Goal: Transaction & Acquisition: Purchase product/service

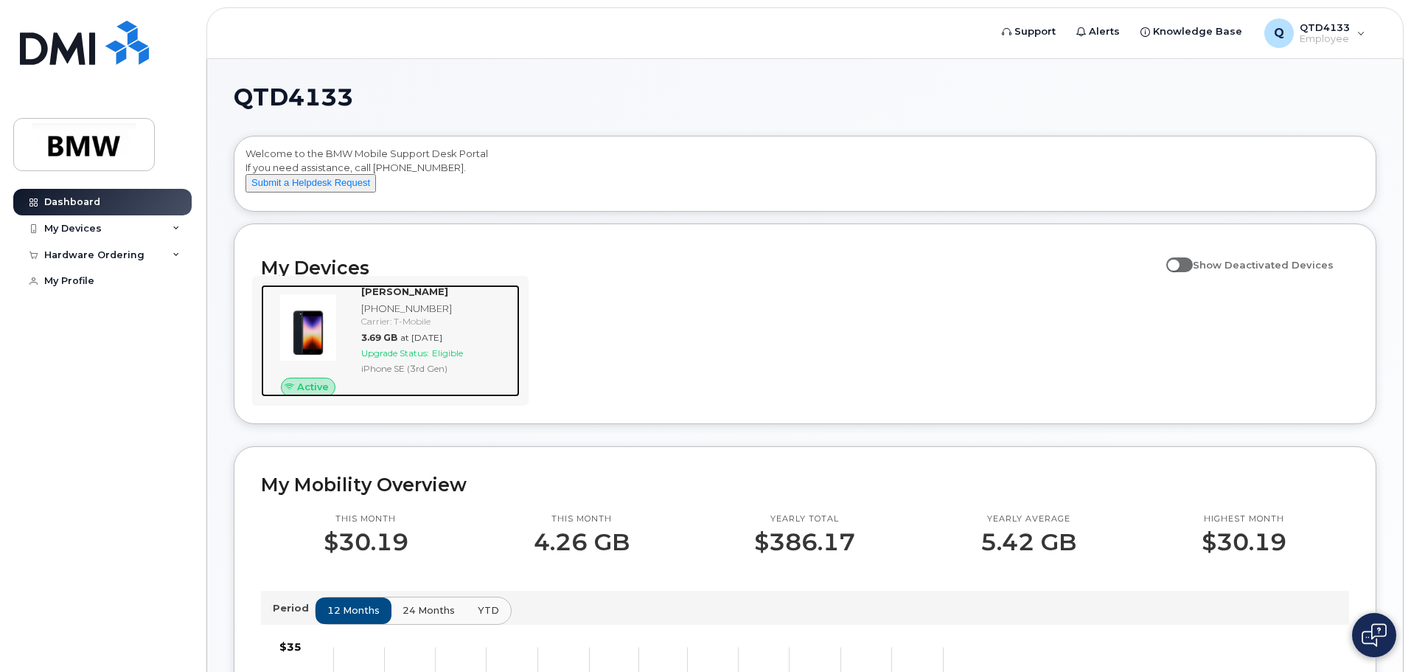
click at [443, 358] on span "Eligible" at bounding box center [447, 352] width 31 height 11
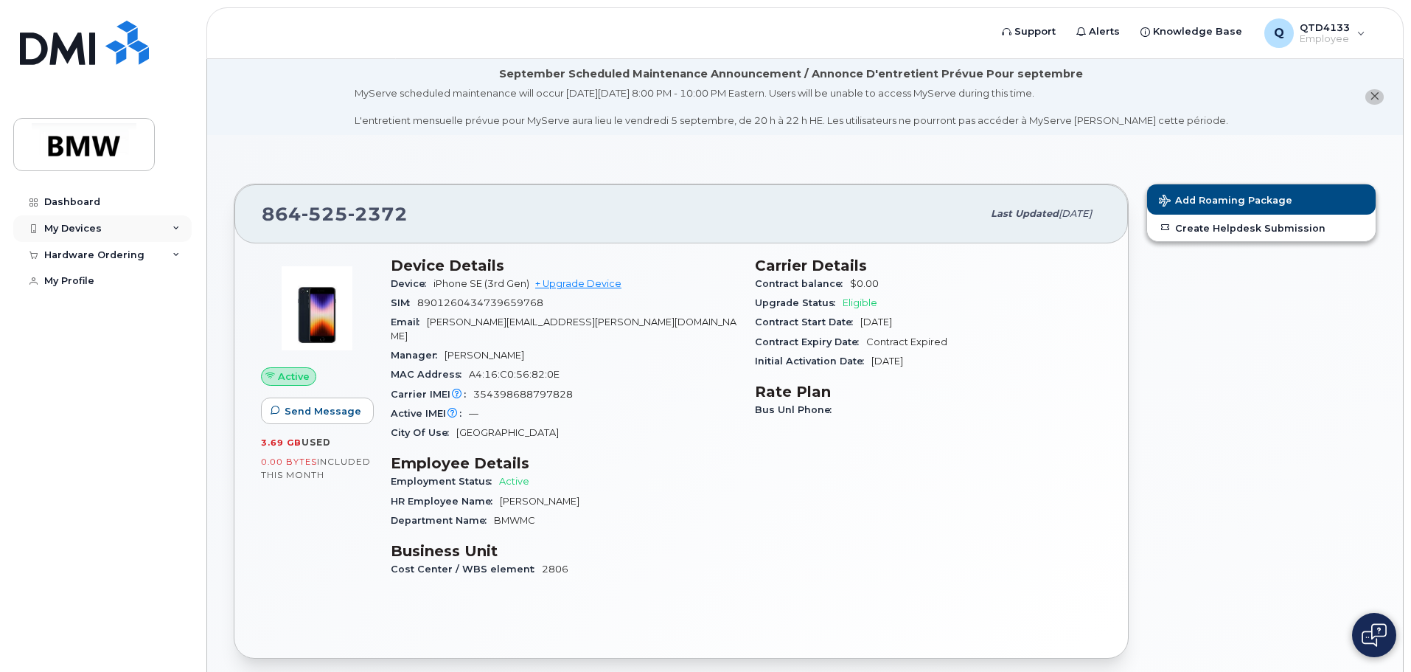
click at [153, 220] on div "My Devices" at bounding box center [102, 228] width 178 height 27
click at [119, 335] on div "Hardware Ordering" at bounding box center [102, 334] width 178 height 27
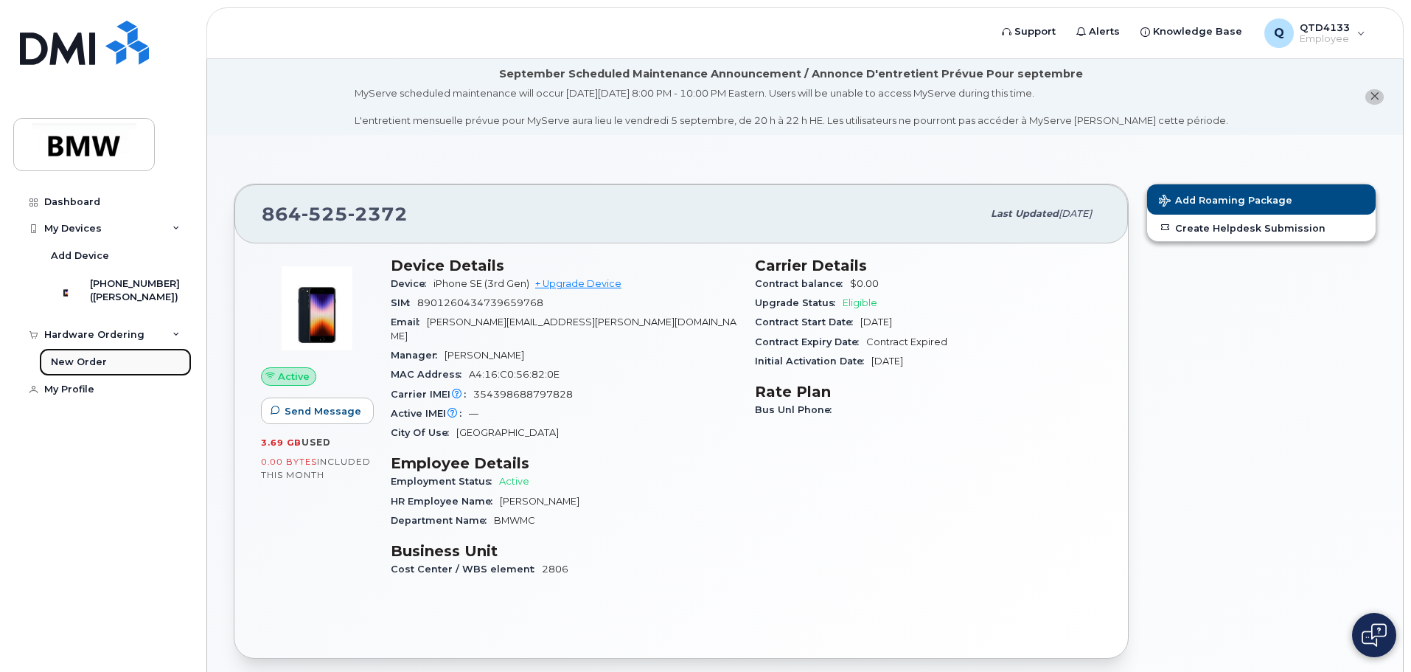
click at [91, 366] on div "New Order" at bounding box center [79, 361] width 56 height 13
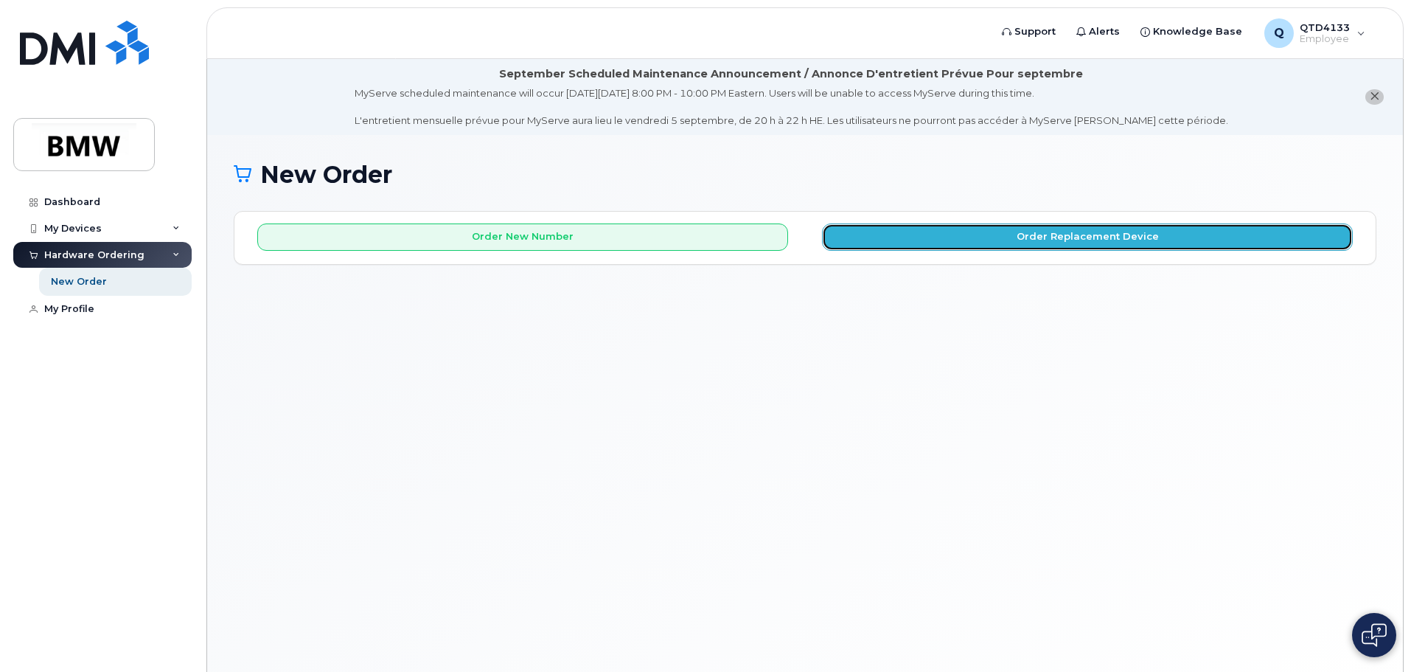
click at [994, 239] on button "Order Replacement Device" at bounding box center [1087, 236] width 531 height 27
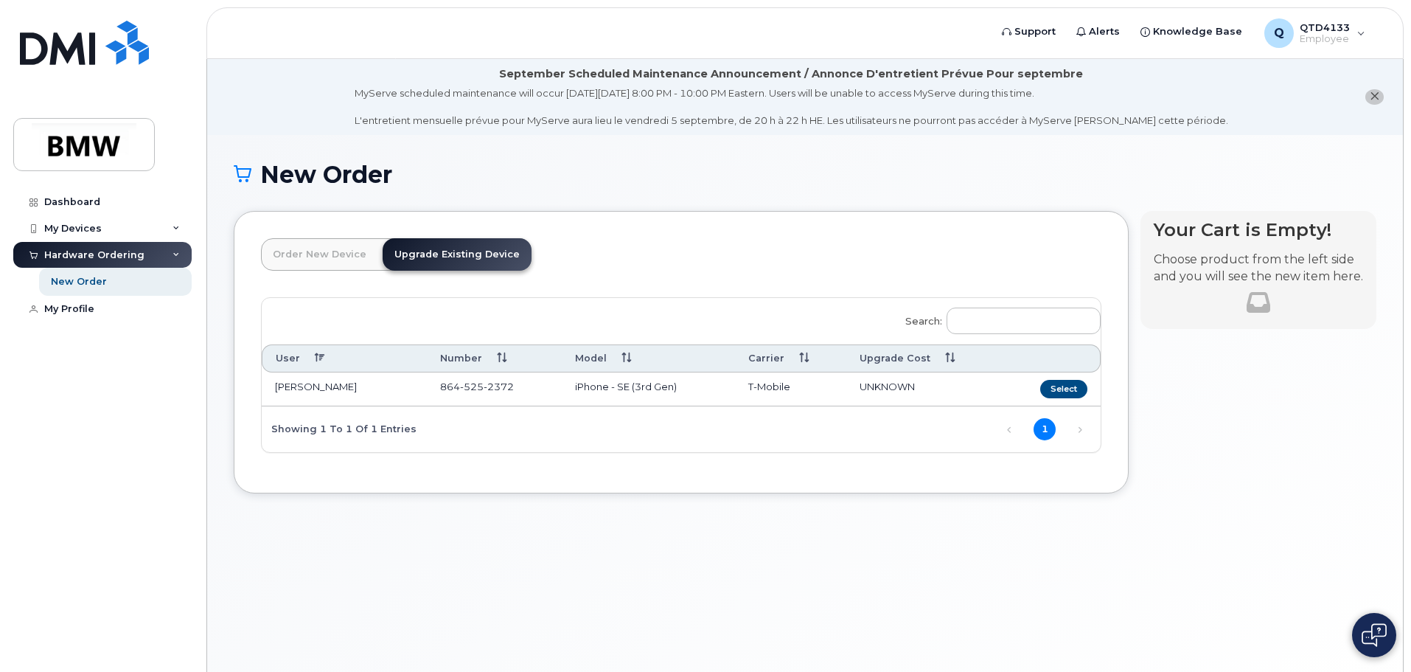
click at [327, 254] on link "Order New Device" at bounding box center [319, 254] width 117 height 32
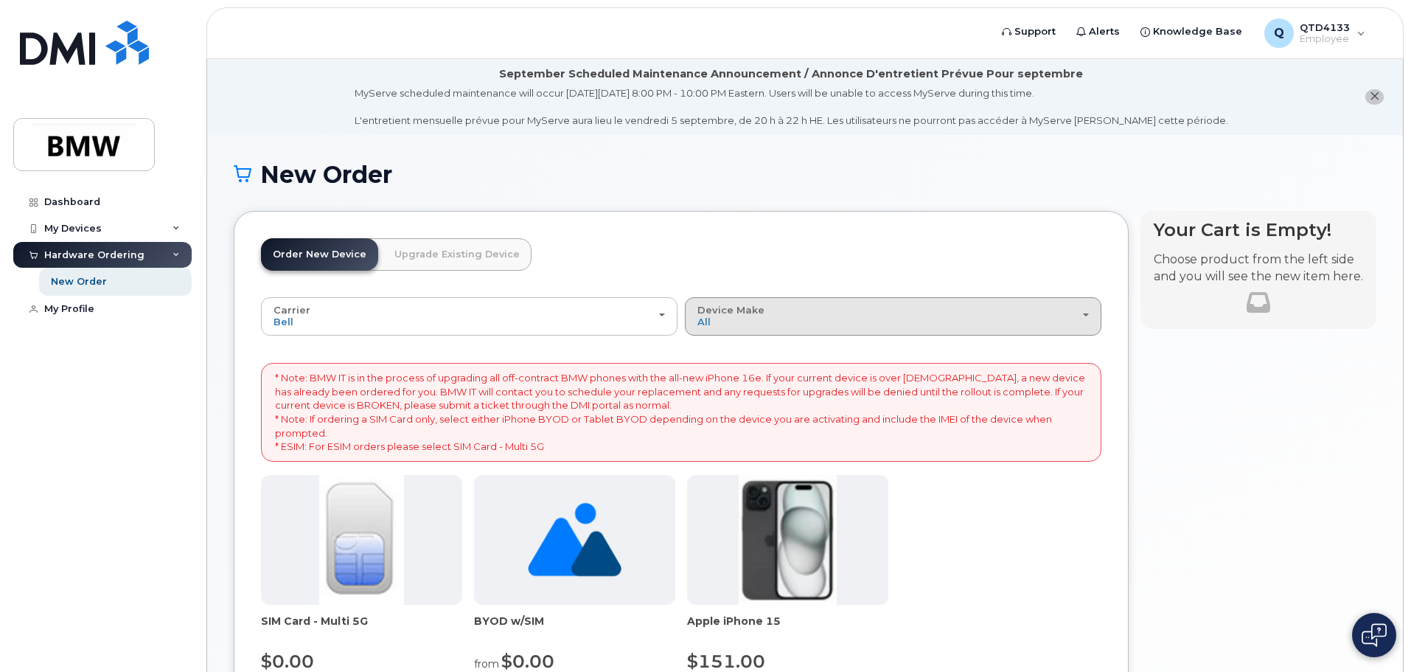
click at [1085, 318] on div "Device Make All iPhone Unknown" at bounding box center [892, 315] width 391 height 23
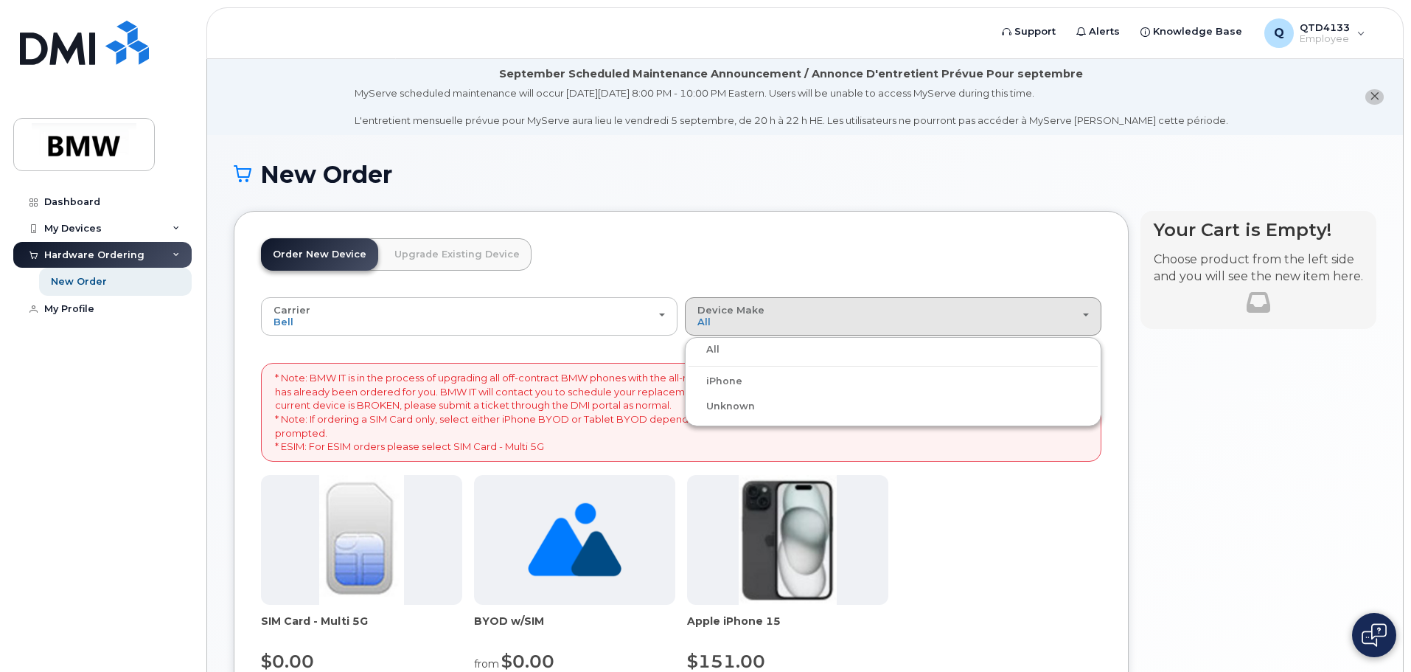
click at [763, 384] on div "iPhone" at bounding box center [892, 381] width 409 height 18
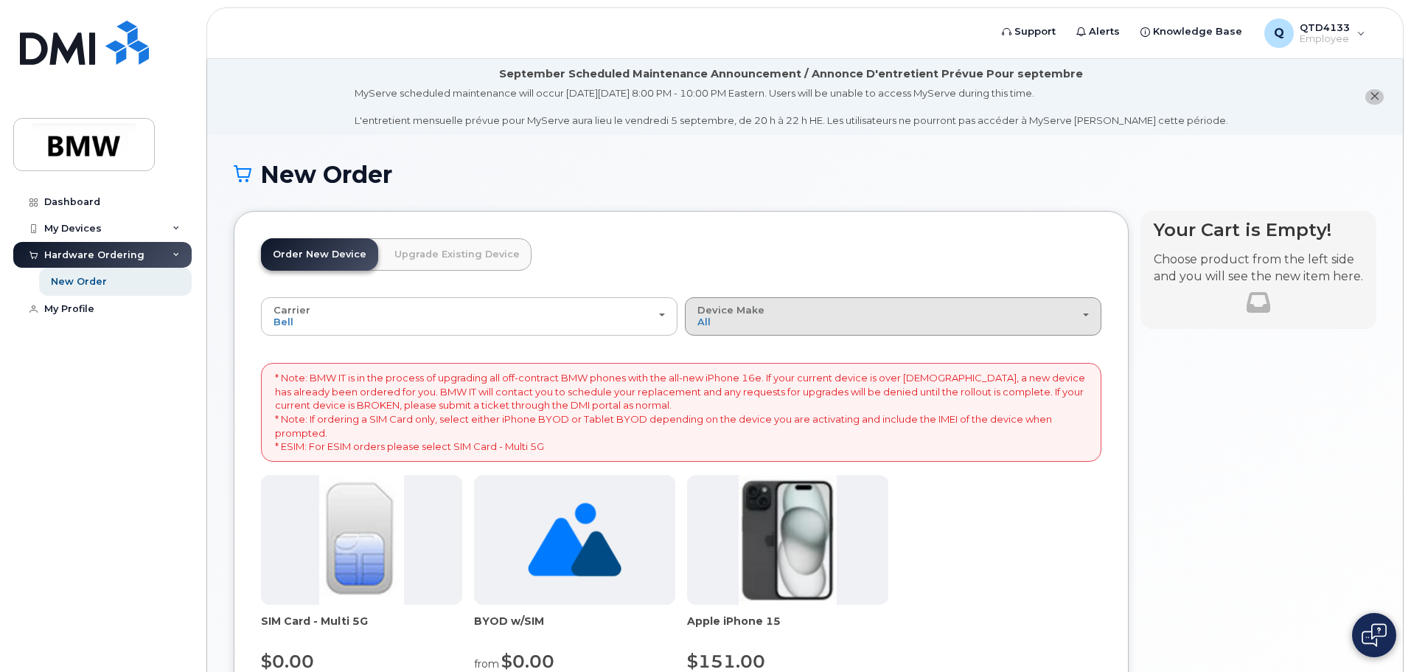
click at [1090, 319] on button "Device Make All iPhone Unknown" at bounding box center [893, 316] width 416 height 38
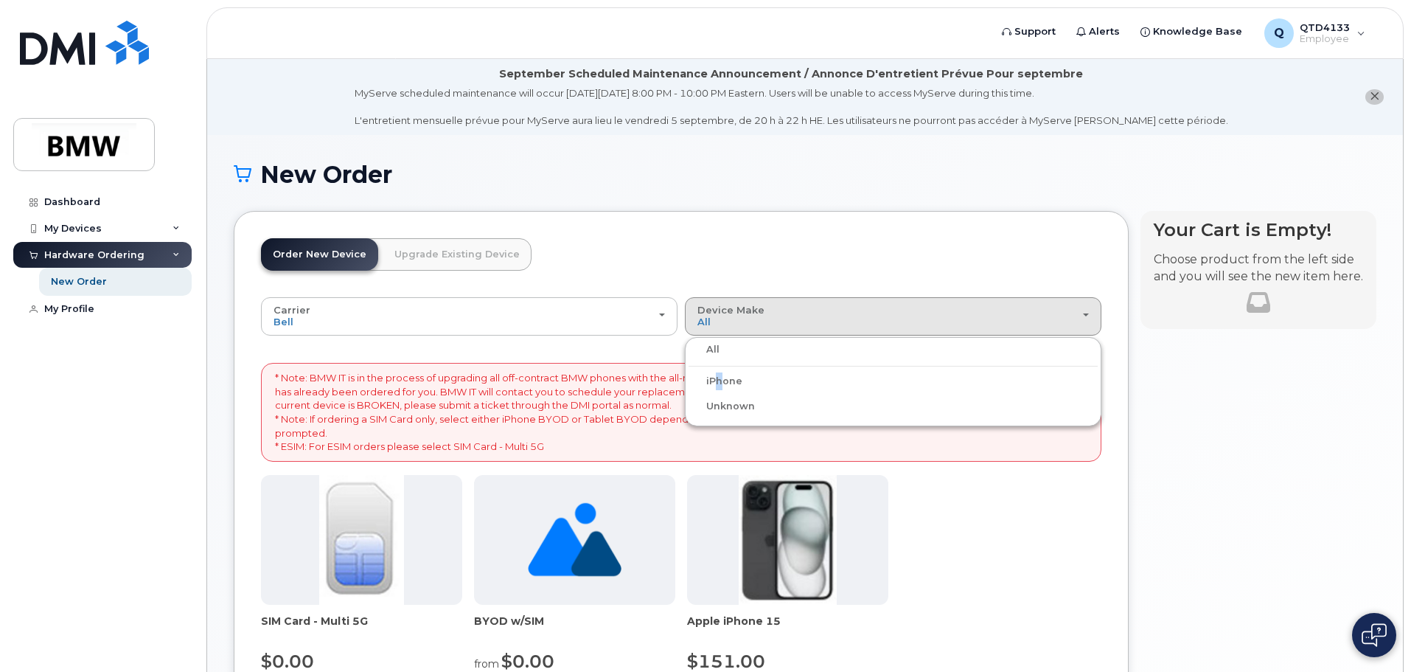
click at [713, 379] on label "iPhone" at bounding box center [715, 381] width 54 height 18
click at [0, 0] on input "iPhone" at bounding box center [0, 0] width 0 height 0
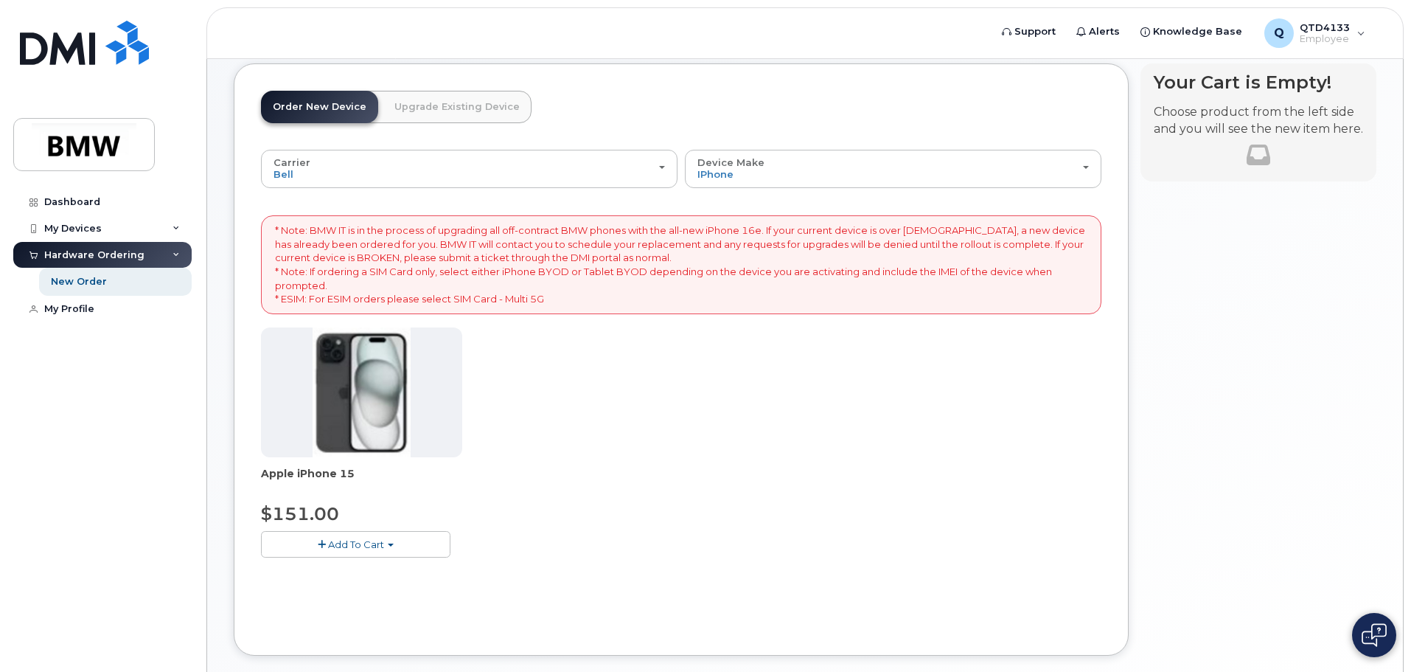
scroll to position [221, 0]
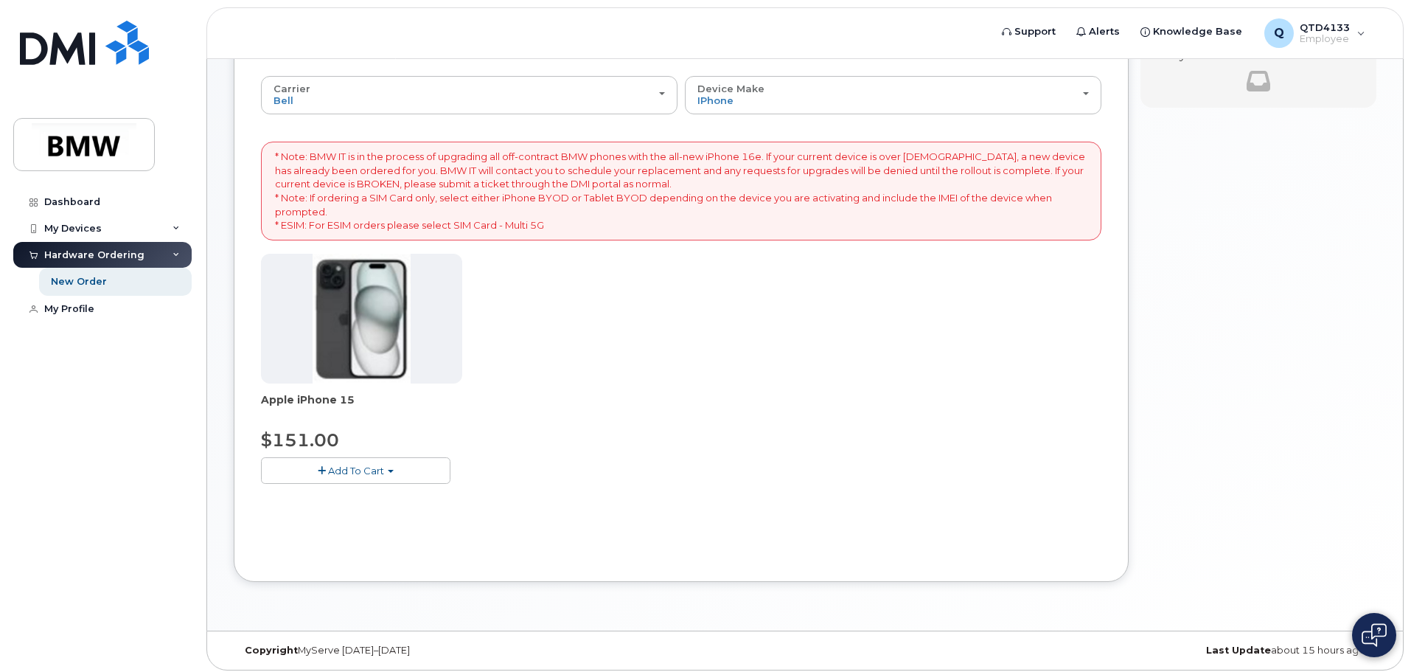
drag, startPoint x: 349, startPoint y: 437, endPoint x: 1038, endPoint y: 402, distance: 689.4
click at [1038, 402] on div "Apple iPhone 15 $151.00 Add To Cart $151.00 - 2 Yeat Activation (128GB)" at bounding box center [681, 381] width 840 height 254
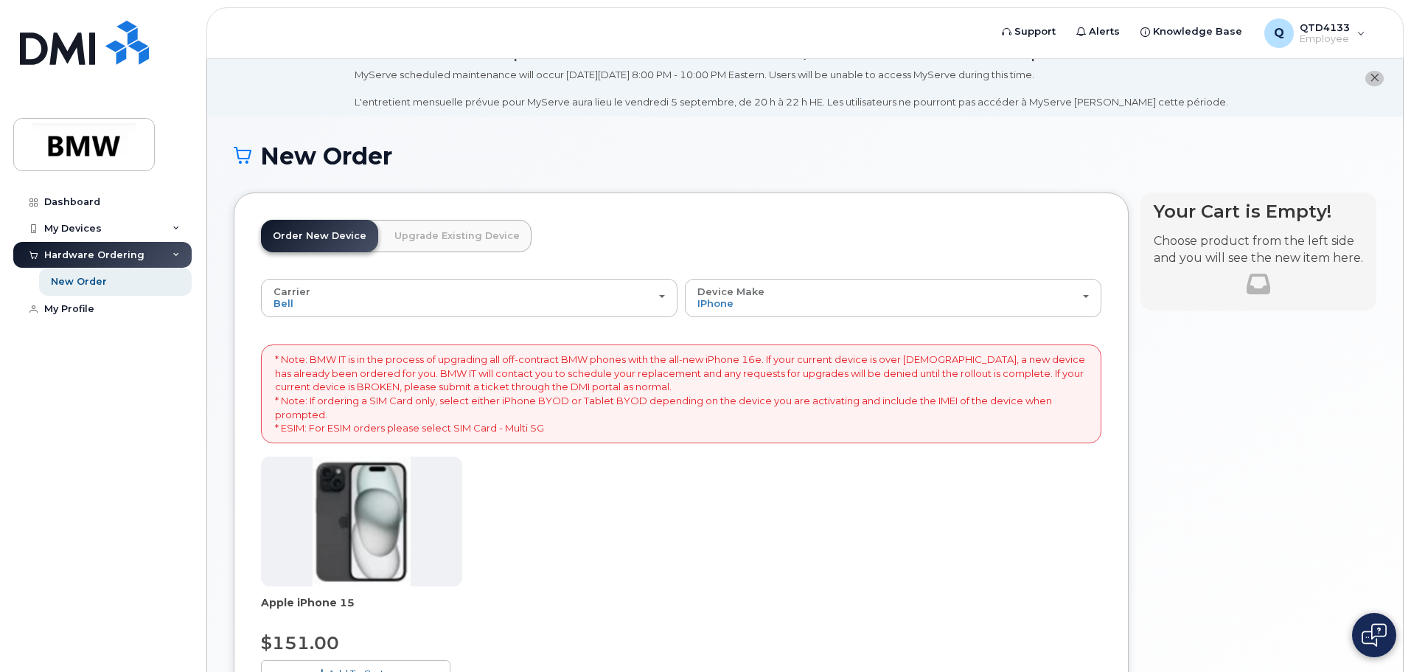
scroll to position [0, 0]
